Goal: Task Accomplishment & Management: Use online tool/utility

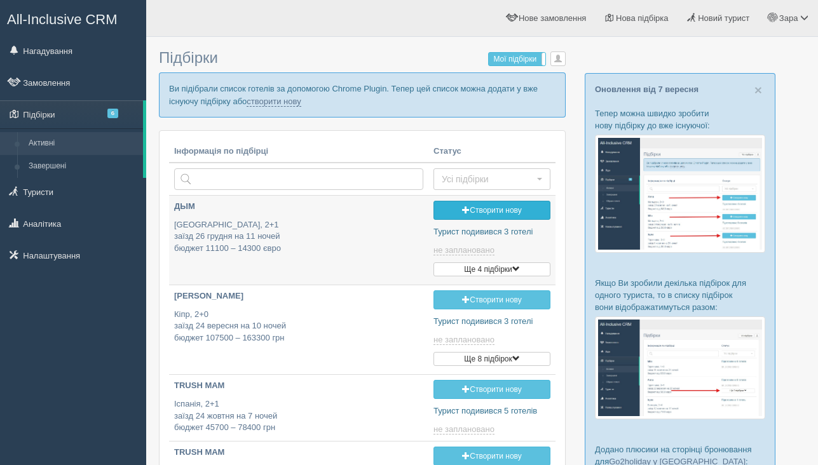
click at [470, 217] on link "Створити нову" at bounding box center [491, 210] width 117 height 19
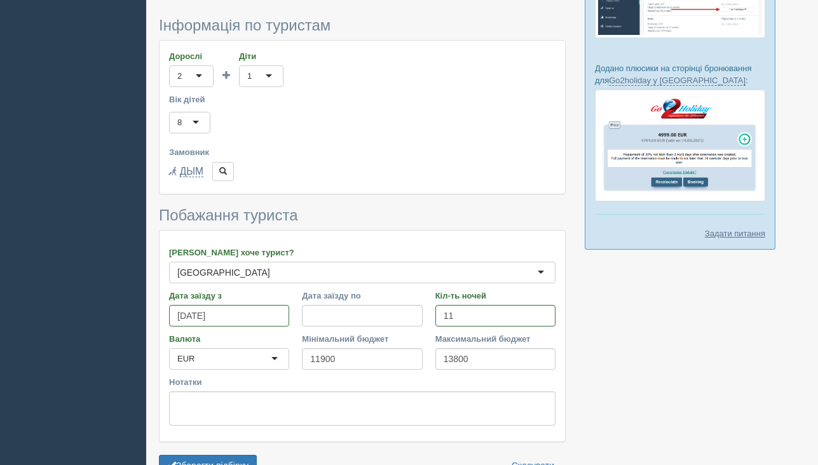
scroll to position [468, 0]
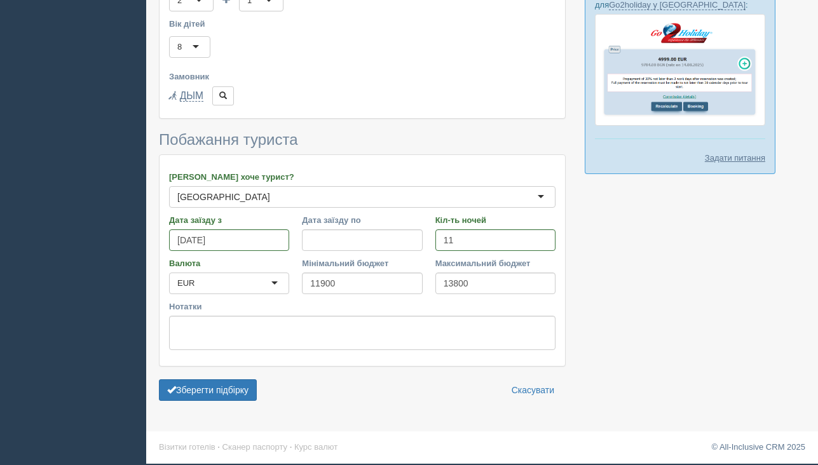
click at [241, 377] on form "Інформація по туристам Дорослі 2 2 1 2 3 4 5 6 7 8 9 10 11 12 13 14 15 16 17 18…" at bounding box center [362, 175] width 407 height 466
click at [238, 392] on button "Зберегти підбірку" at bounding box center [208, 390] width 98 height 22
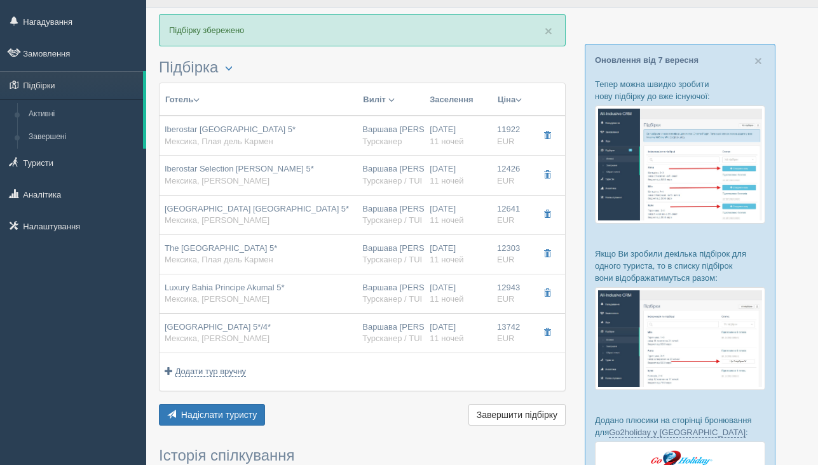
scroll to position [43, 0]
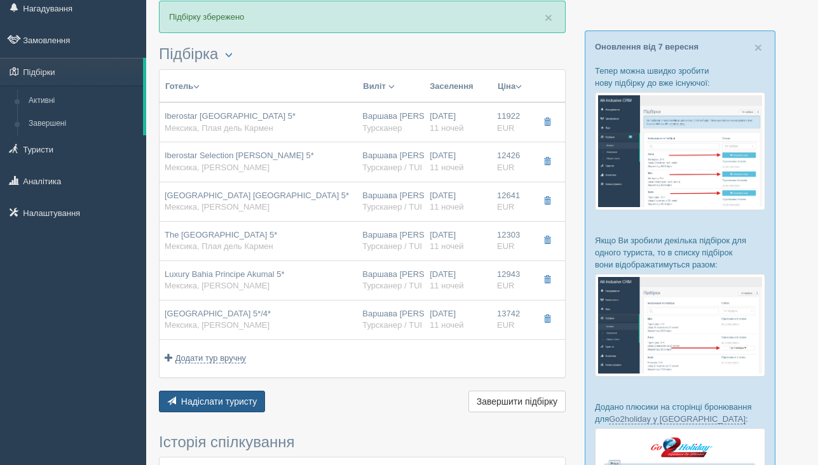
click at [205, 407] on span "Надіслати туристу" at bounding box center [219, 402] width 76 height 10
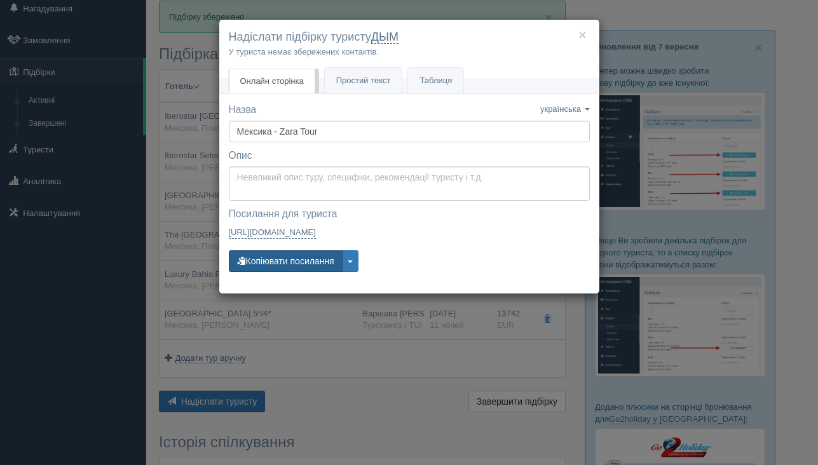
click at [311, 264] on button "Копіювати посилання" at bounding box center [286, 261] width 114 height 22
